Goal: Complete application form: Complete application form

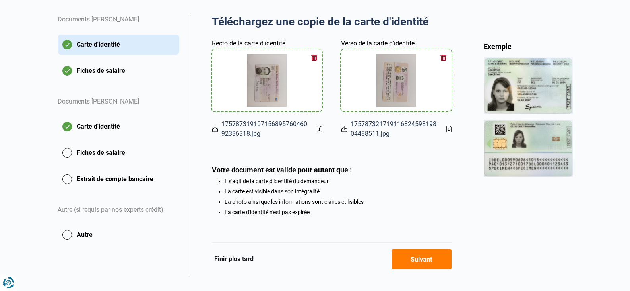
scroll to position [156, 0]
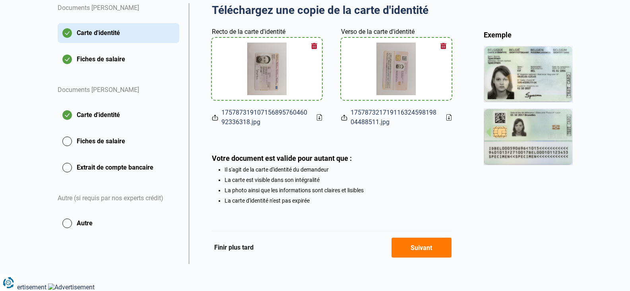
click at [401, 244] on button "Suivant" at bounding box center [422, 247] width 60 height 20
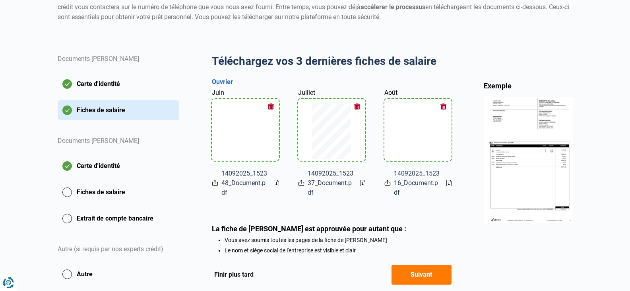
scroll to position [119, 0]
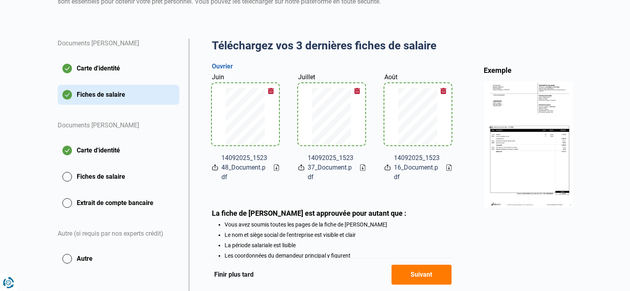
click at [413, 275] on button "Suivant" at bounding box center [422, 274] width 60 height 20
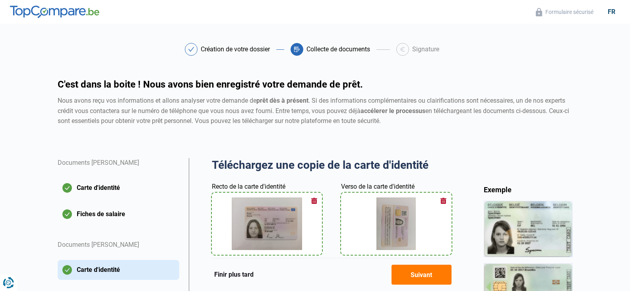
click at [413, 275] on button "Suivant" at bounding box center [422, 274] width 60 height 20
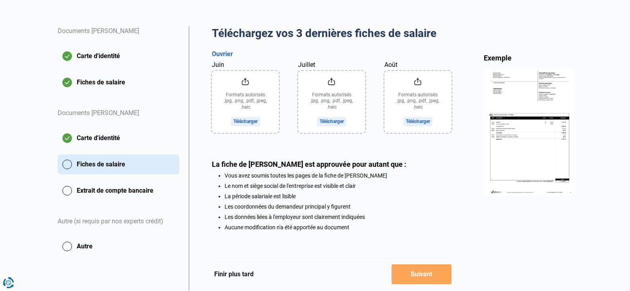
scroll to position [159, 0]
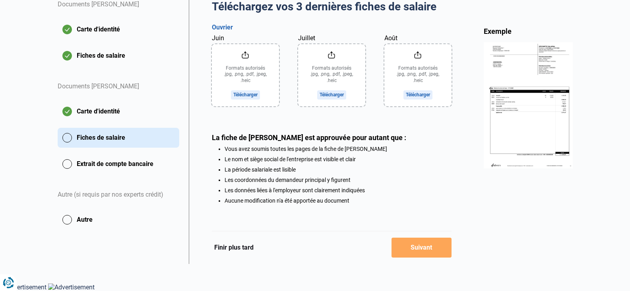
click at [234, 91] on input "Juin" at bounding box center [245, 75] width 67 height 62
click at [254, 93] on input "Juin" at bounding box center [245, 75] width 67 height 62
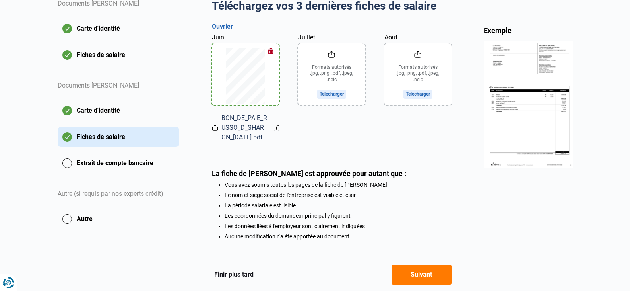
click at [333, 92] on input "Juillet" at bounding box center [331, 74] width 67 height 62
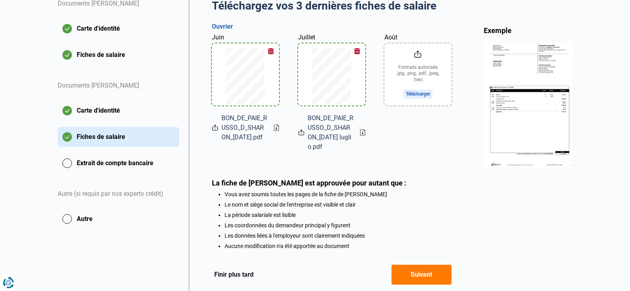
click at [407, 92] on input "Août" at bounding box center [417, 74] width 67 height 62
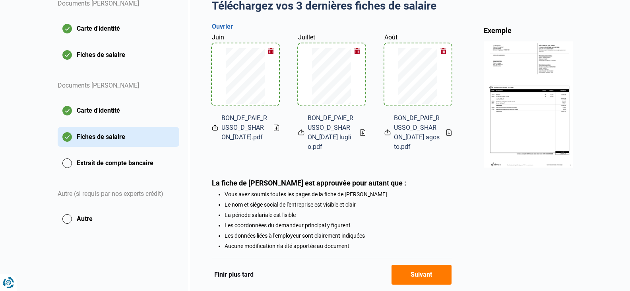
scroll to position [199, 0]
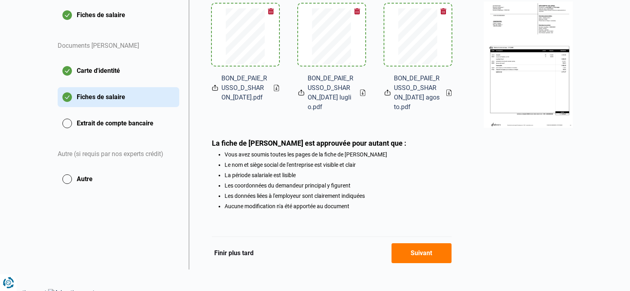
click at [419, 253] on button "Suivant" at bounding box center [422, 253] width 60 height 20
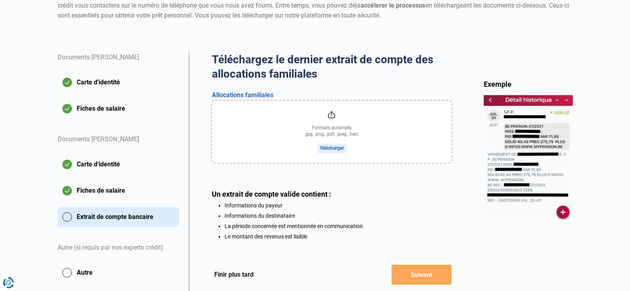
scroll to position [119, 0]
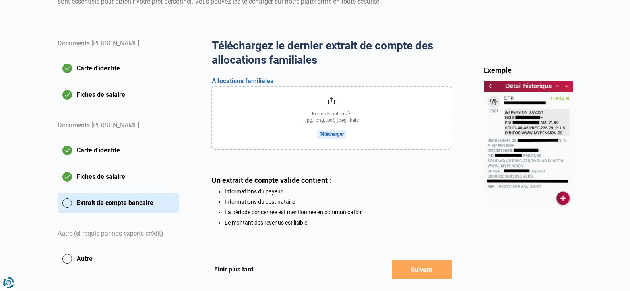
click at [326, 132] on input "file" at bounding box center [332, 118] width 240 height 62
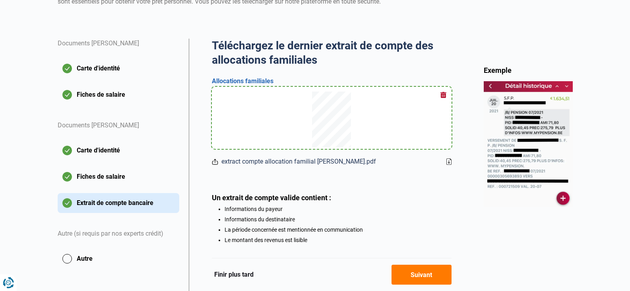
click at [417, 273] on button "Suivant" at bounding box center [422, 274] width 60 height 20
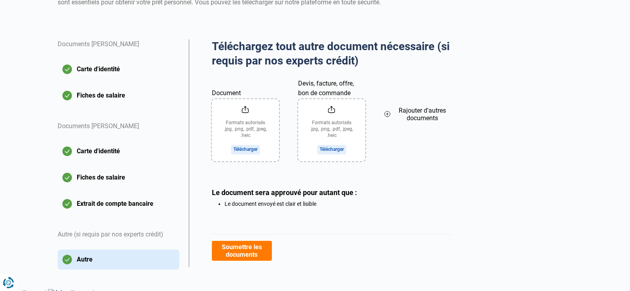
scroll to position [119, 0]
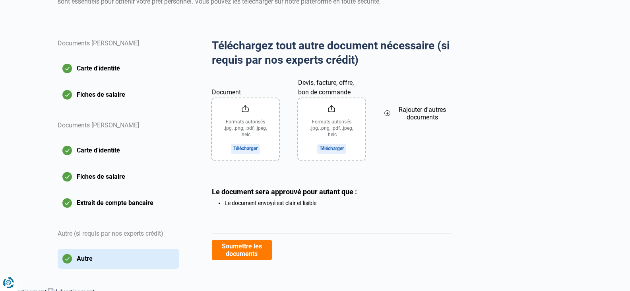
click at [250, 149] on input "Document" at bounding box center [245, 129] width 67 height 62
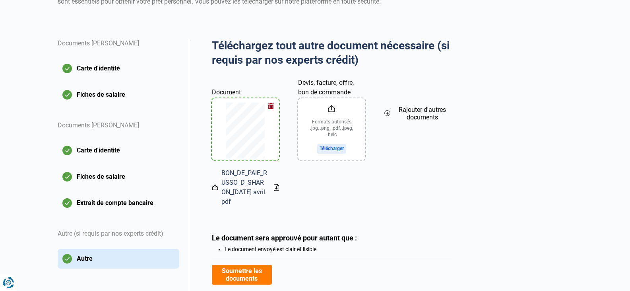
click at [327, 148] on input "Devis, facture, offre, bon de commande" at bounding box center [331, 129] width 67 height 62
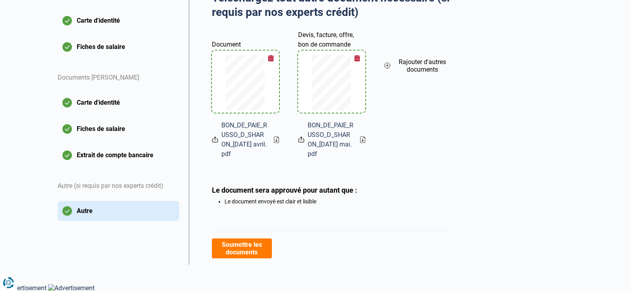
scroll to position [168, 0]
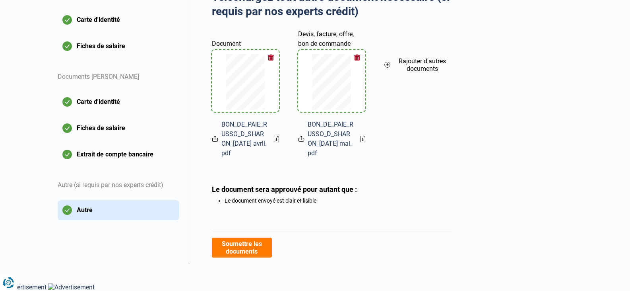
click at [253, 252] on button "Soumettre les documents" at bounding box center [242, 247] width 60 height 20
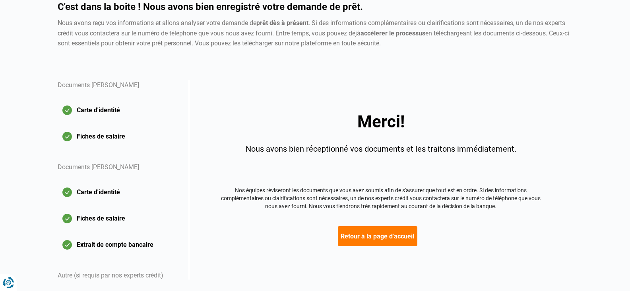
scroll to position [119, 0]
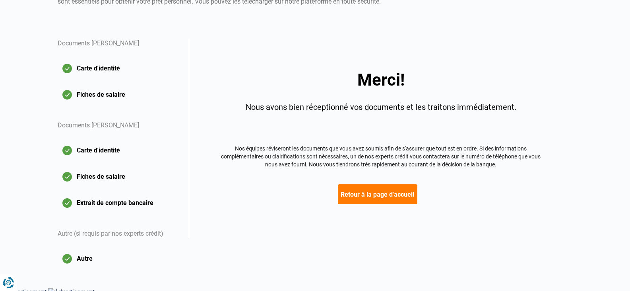
click at [362, 196] on button "Retour à la page d'accueil" at bounding box center [377, 194] width 79 height 20
